Goal: Find specific page/section: Find specific page/section

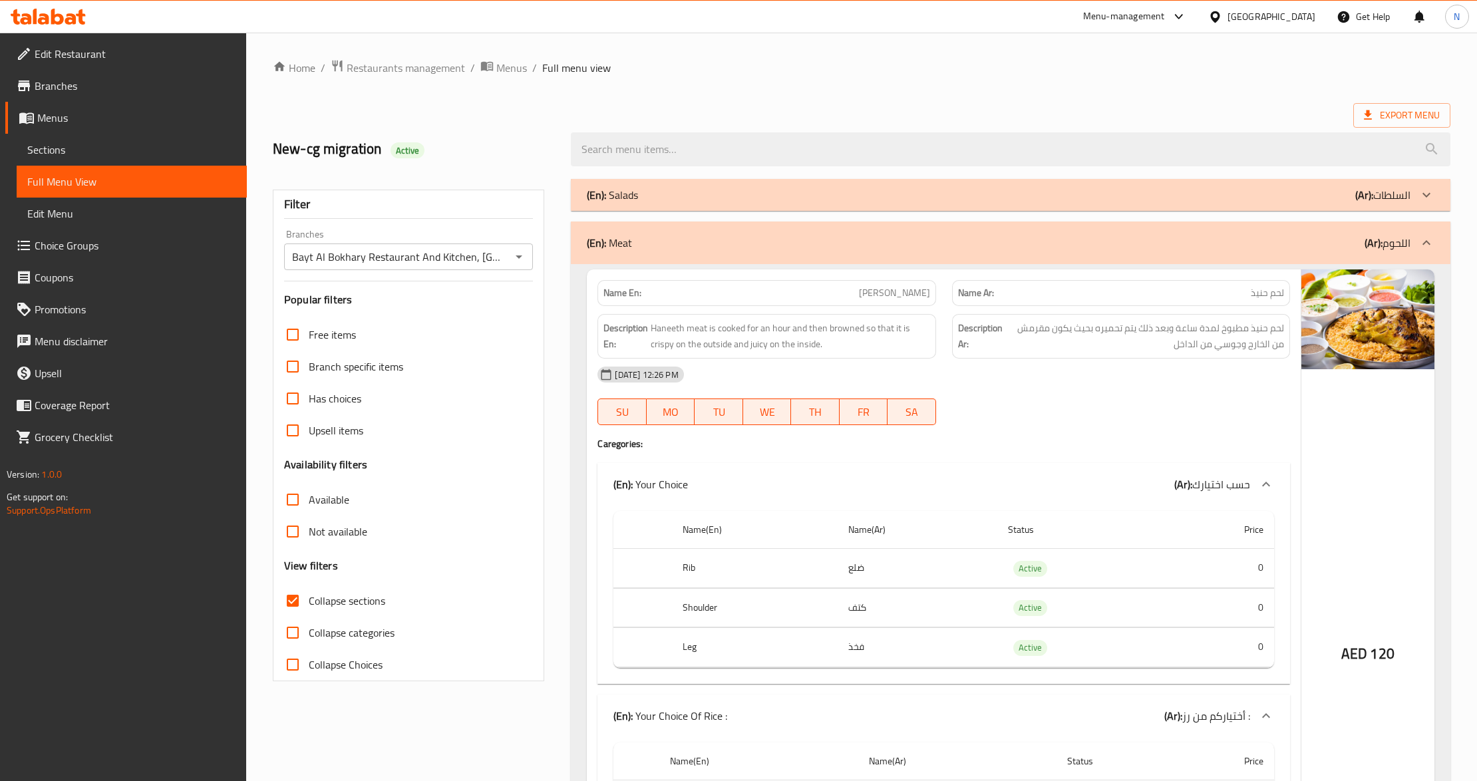
scroll to position [3597, 0]
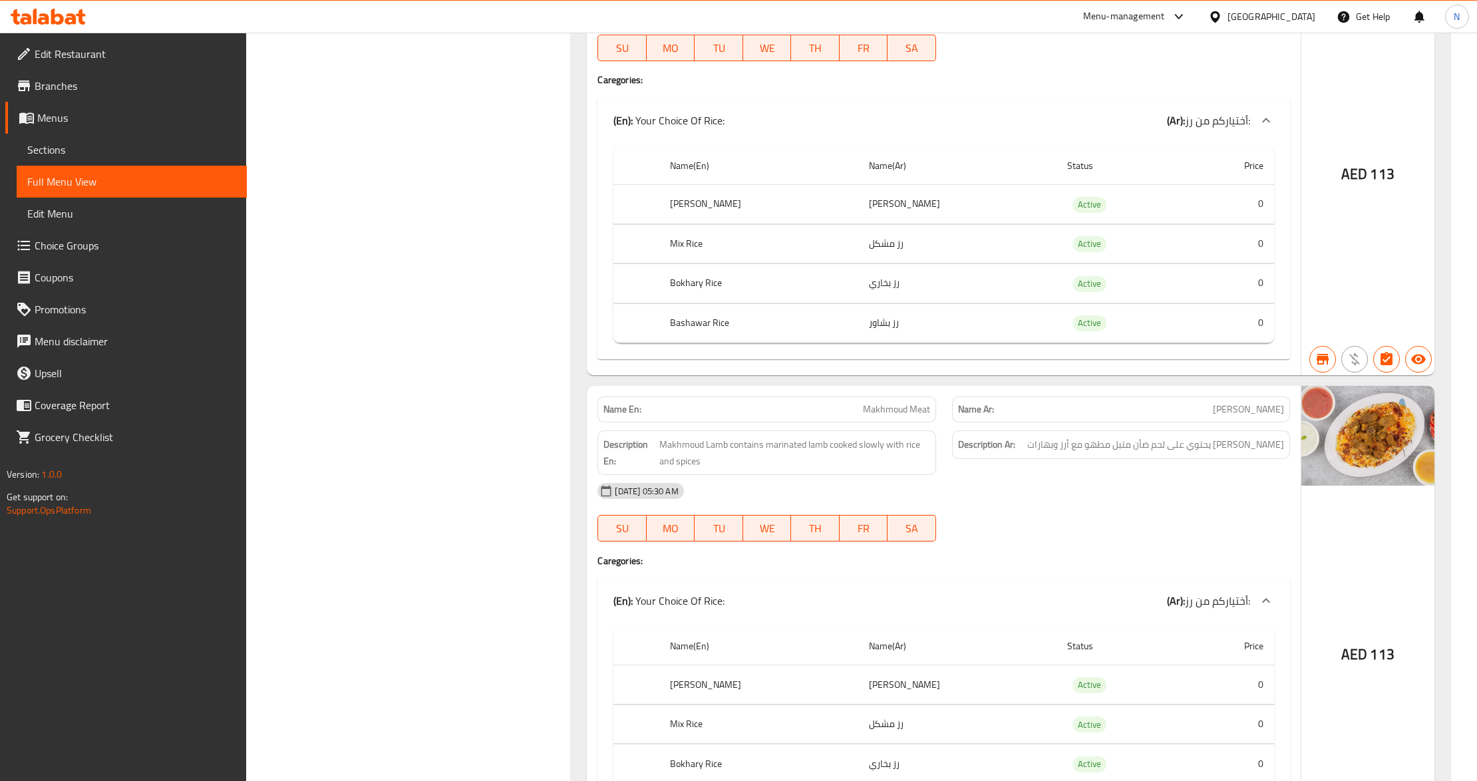
scroll to position [3064, 0]
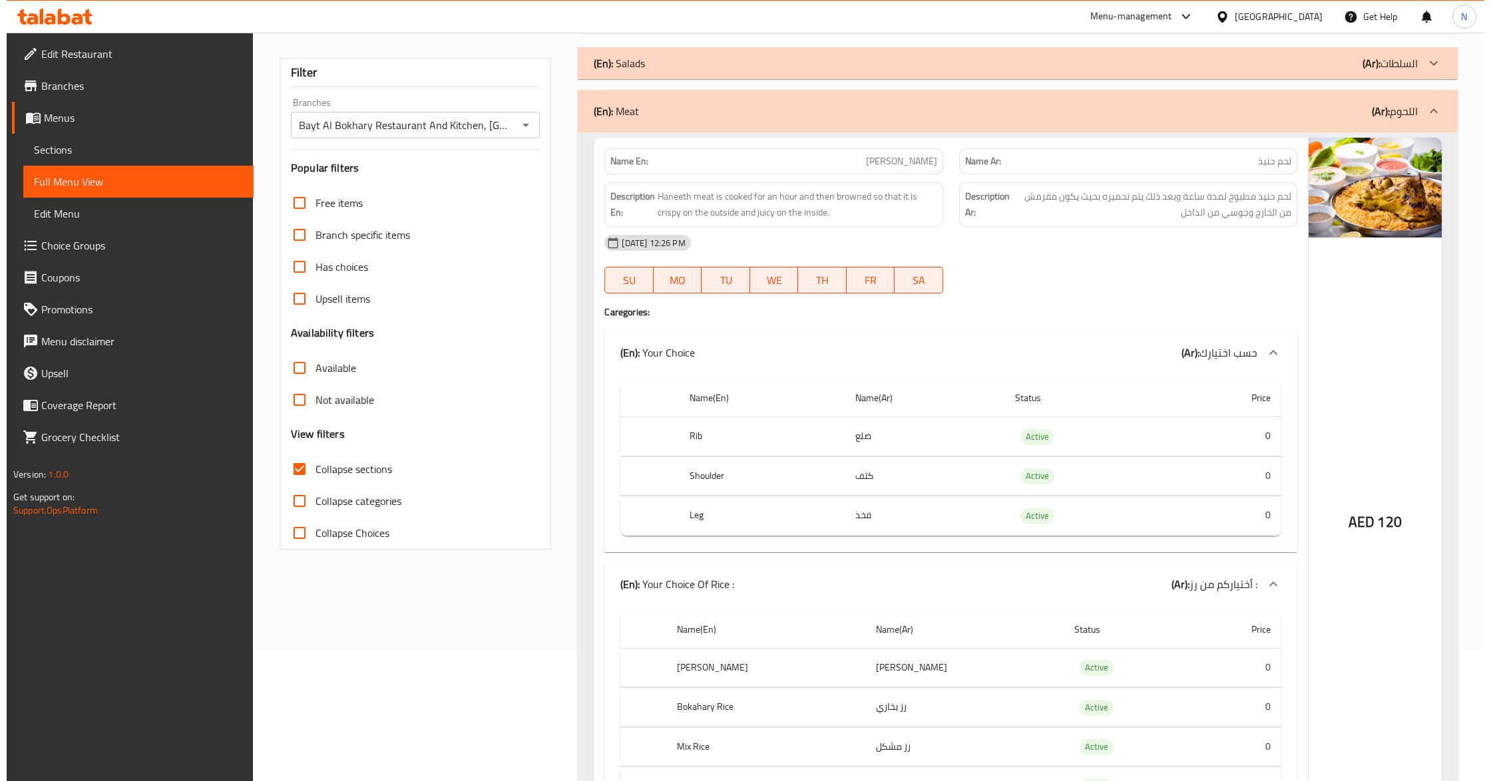
scroll to position [0, 0]
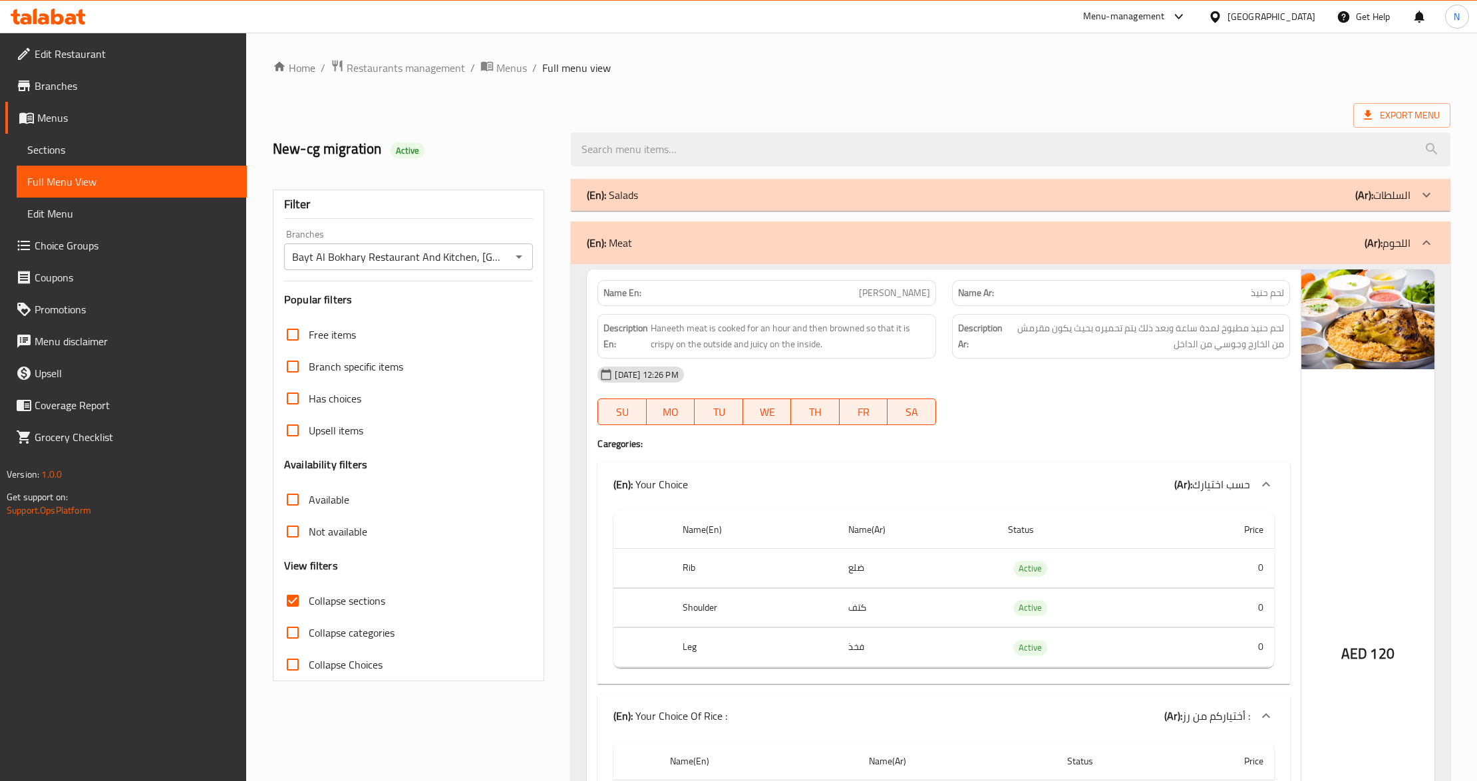
click at [1242, 13] on div "[GEOGRAPHIC_DATA]" at bounding box center [1272, 16] width 88 height 15
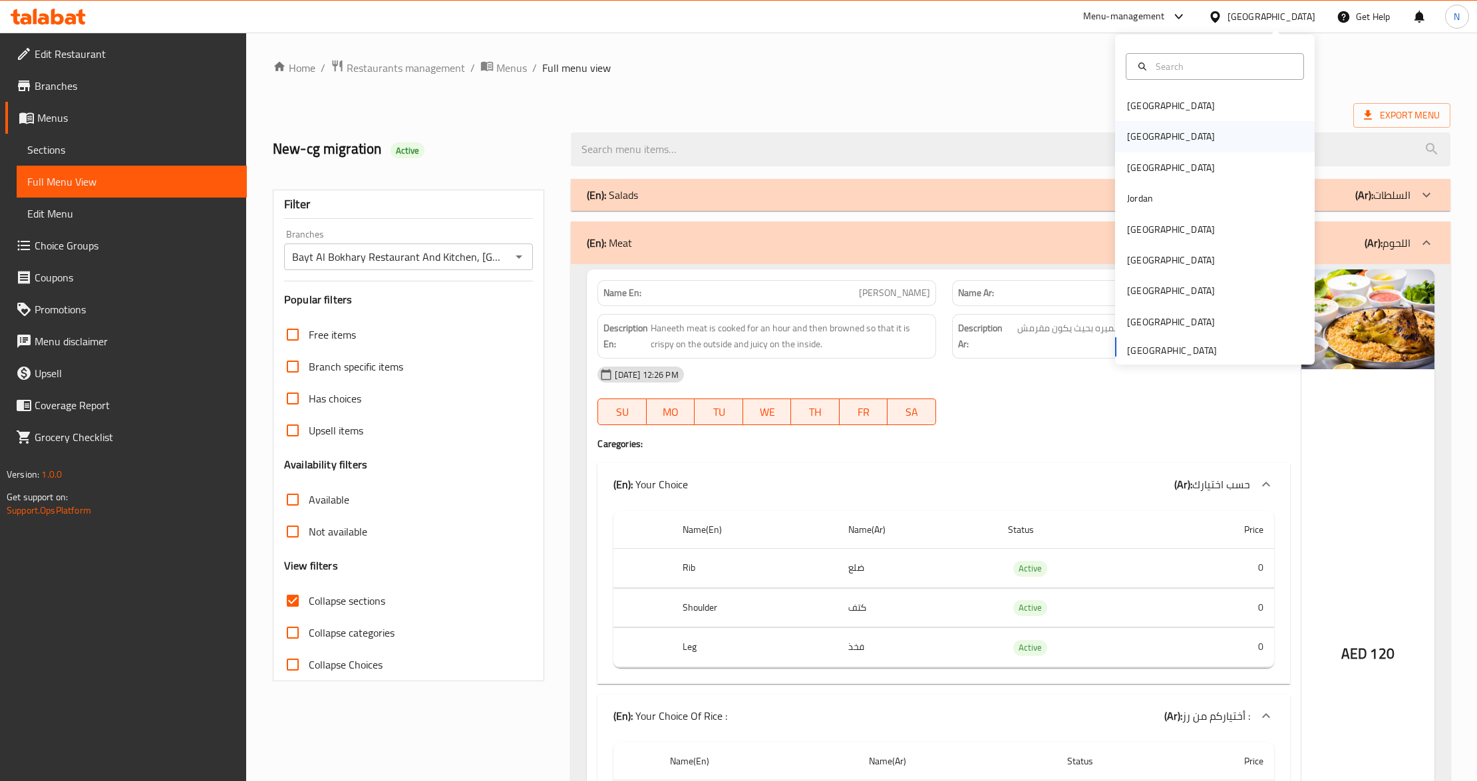
click at [1127, 138] on div "[GEOGRAPHIC_DATA]" at bounding box center [1171, 136] width 88 height 15
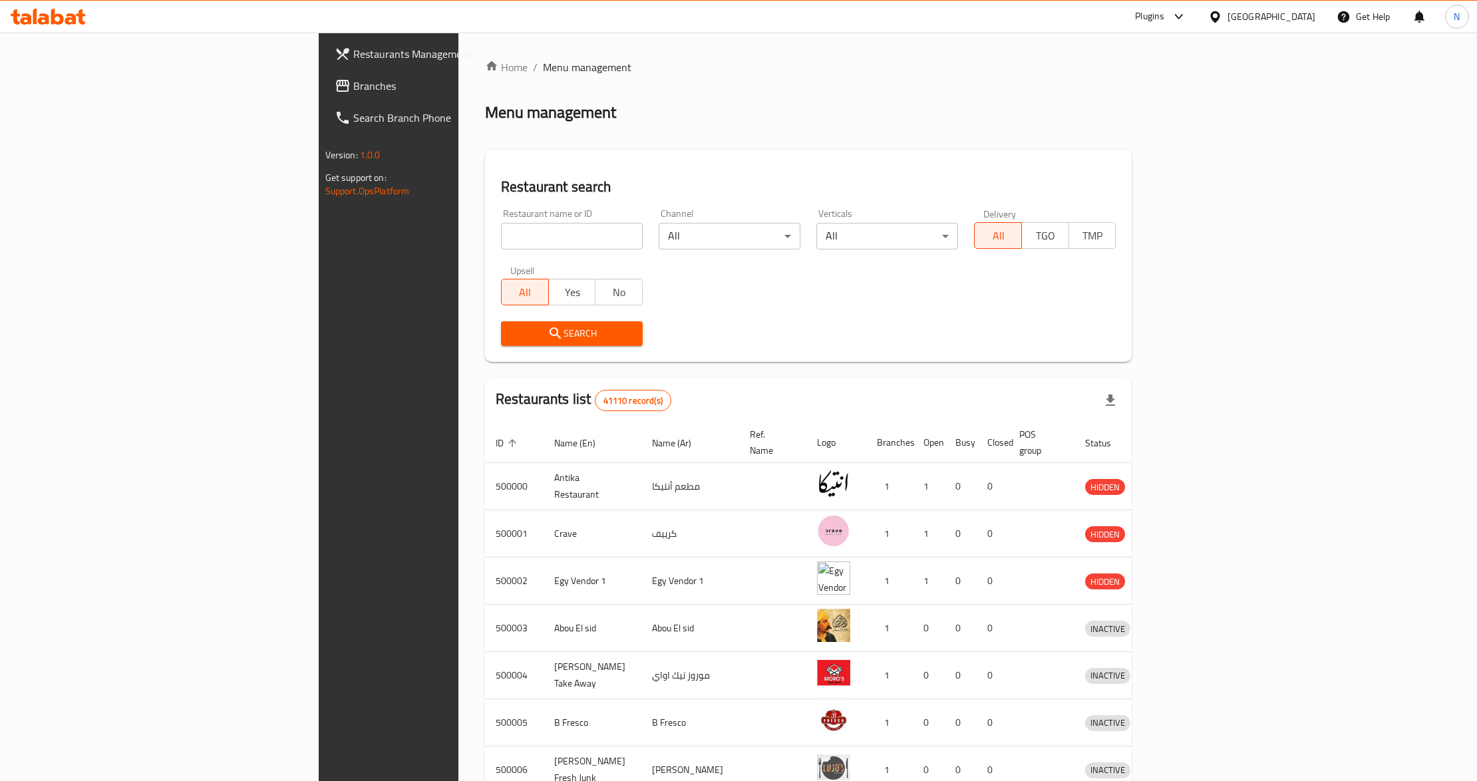
click at [501, 245] on input "search" at bounding box center [572, 236] width 142 height 27
paste input "505906"
type input "505906"
click button "Search" at bounding box center [572, 333] width 142 height 25
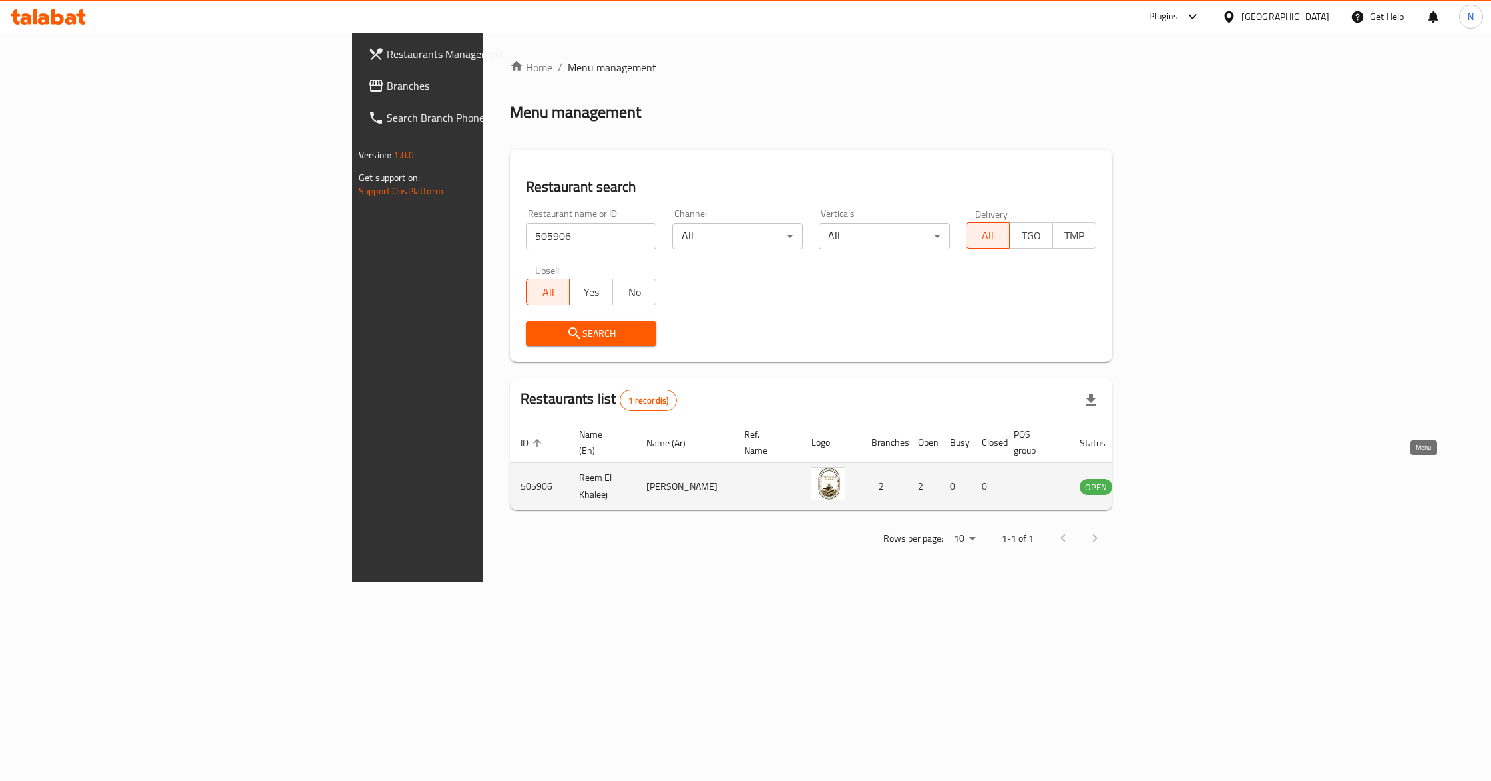
click at [1165, 482] on icon "enhanced table" at bounding box center [1157, 487] width 15 height 11
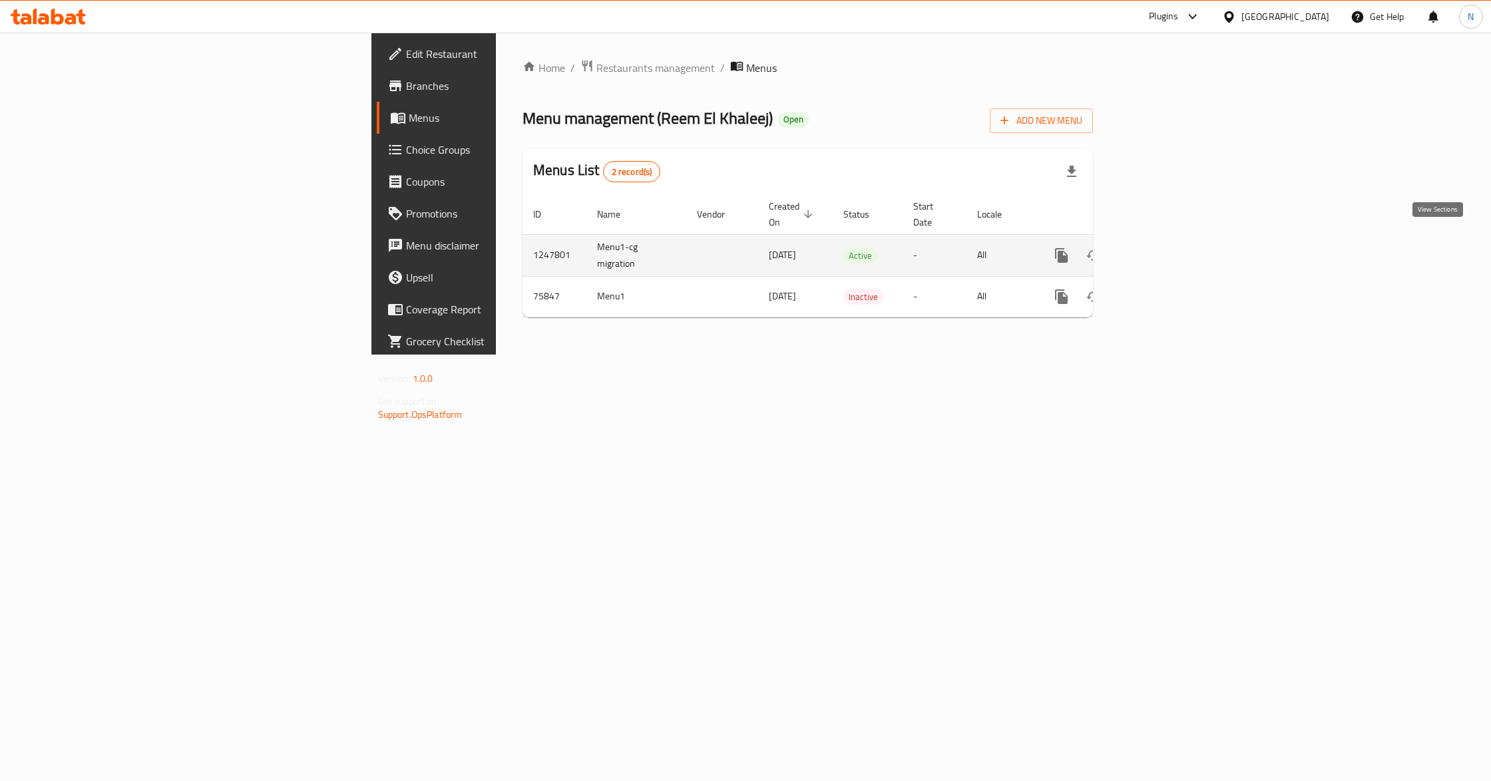
click at [1173, 251] on link "enhanced table" at bounding box center [1157, 256] width 32 height 32
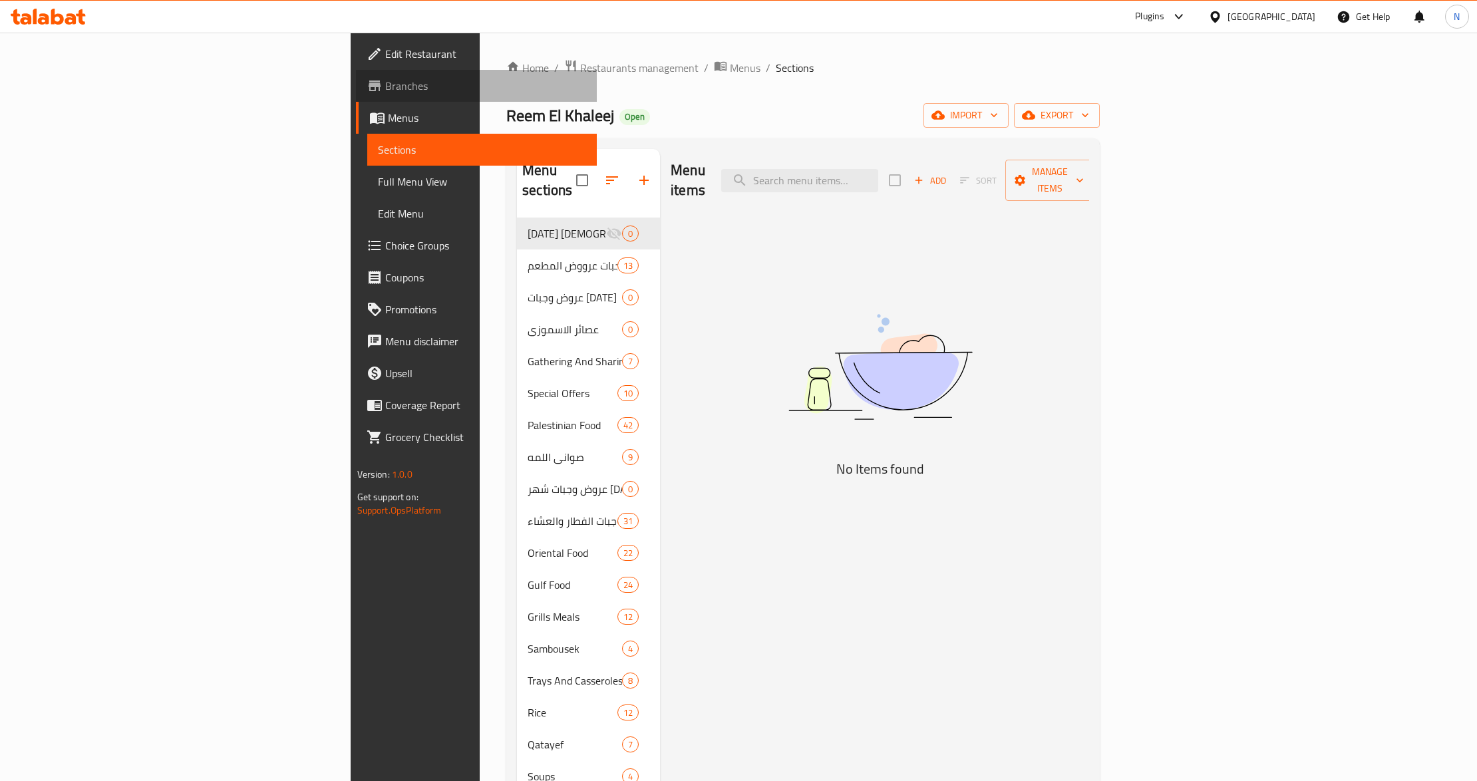
click at [385, 81] on span "Branches" at bounding box center [486, 86] width 202 height 16
